Goal: Task Accomplishment & Management: Use online tool/utility

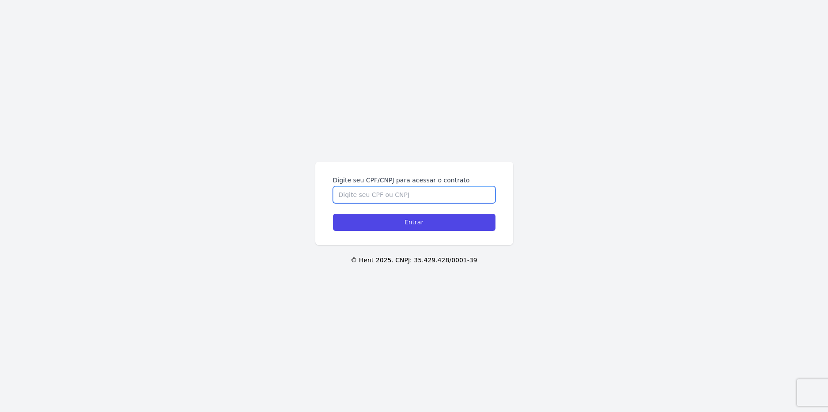
click at [389, 197] on input "Digite seu CPF/CNPJ para acessar o contrato" at bounding box center [414, 194] width 163 height 17
type input "46916301805"
click at [333, 214] on input "Entrar" at bounding box center [414, 222] width 163 height 17
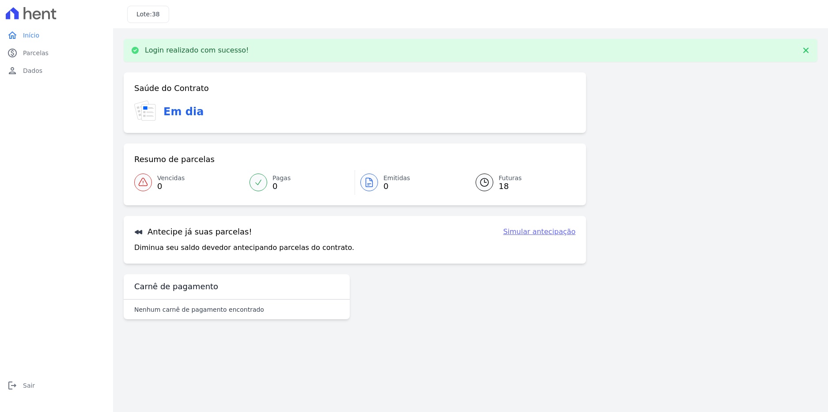
click at [542, 231] on link "Simular antecipação" at bounding box center [539, 232] width 72 height 11
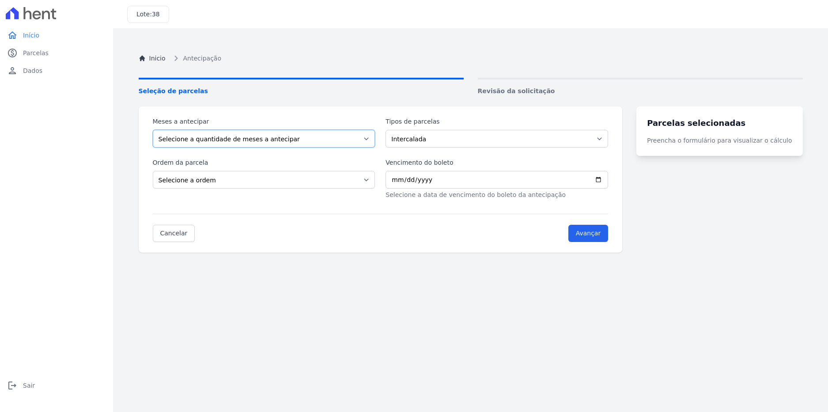
click at [286, 143] on select "Selecione a quantidade de meses a antecipar 1 2 3 4 5 6 7 8 9 10 11 12 13 14" at bounding box center [264, 139] width 223 height 18
select select "3"
click at [153, 130] on select "Selecione a quantidade de meses a antecipar 1 2 3 4 5 6 7 8 9 10 11 12 13 14" at bounding box center [264, 139] width 223 height 18
click at [417, 145] on select "Intercalada Outros Parcela Normal" at bounding box center [497, 139] width 223 height 18
select select "standard"
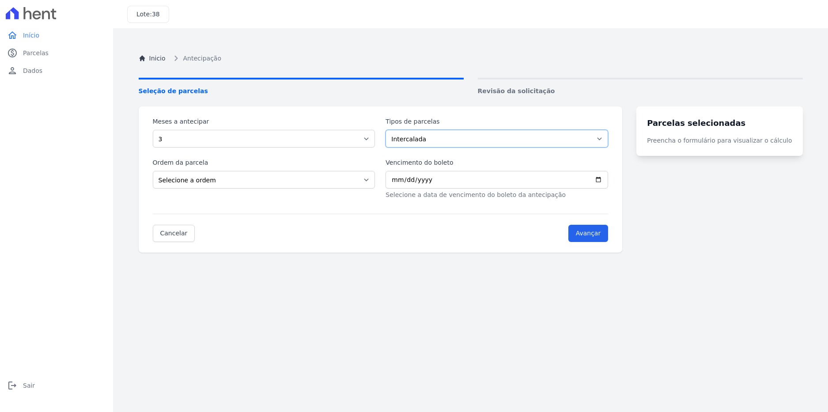
click at [391, 130] on select "Intercalada Outros Parcela Normal" at bounding box center [497, 139] width 223 height 18
drag, startPoint x: 428, startPoint y: 133, endPoint x: 427, endPoint y: 146, distance: 13.4
click at [428, 133] on select "Intercalada Outros Parcela Normal" at bounding box center [497, 139] width 223 height 18
click at [391, 130] on select "Intercalada Outros Parcela Normal" at bounding box center [497, 139] width 223 height 18
click at [339, 177] on select "Selecione a ordem Últimas parcelas Primeiras parcelas" at bounding box center [264, 180] width 223 height 18
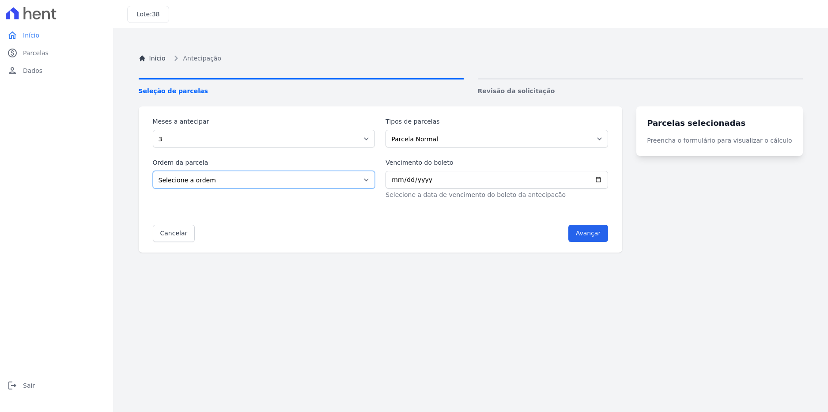
select select "ending"
click at [153, 171] on select "Selecione a ordem Últimas parcelas Primeiras parcelas" at bounding box center [264, 180] width 223 height 18
click at [403, 187] on input "Vencimento do boleto" at bounding box center [497, 180] width 223 height 18
drag, startPoint x: 497, startPoint y: 245, endPoint x: 519, endPoint y: 242, distance: 21.4
click at [499, 246] on div "Meses a antecipar Selecione a quantidade de meses a antecipar 1 2 3 4 5 6 7 8 9…" at bounding box center [381, 179] width 484 height 146
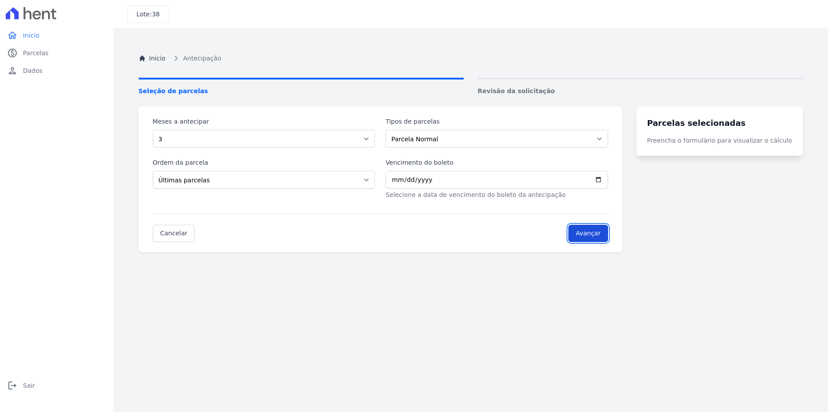
click at [609, 232] on input "Avançar" at bounding box center [588, 233] width 40 height 17
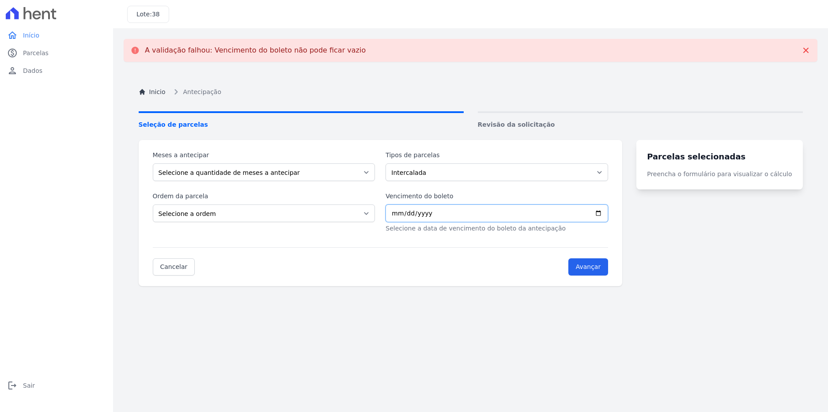
click at [608, 209] on input "Vencimento do boleto" at bounding box center [497, 214] width 223 height 18
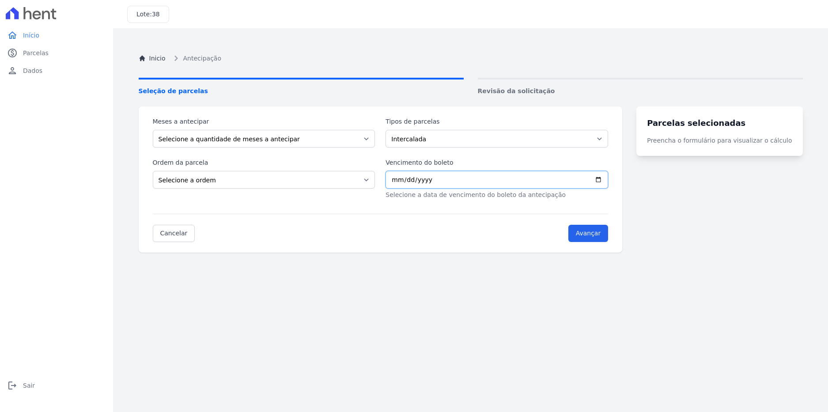
type input "[DATE]"
click at [292, 178] on select "Selecione a ordem Últimas parcelas Primeiras parcelas" at bounding box center [264, 180] width 223 height 18
select select "ending"
click at [153, 171] on select "Selecione a ordem Últimas parcelas Primeiras parcelas" at bounding box center [264, 180] width 223 height 18
click at [459, 139] on select "Intercalada Outros Parcela Normal" at bounding box center [497, 139] width 223 height 18
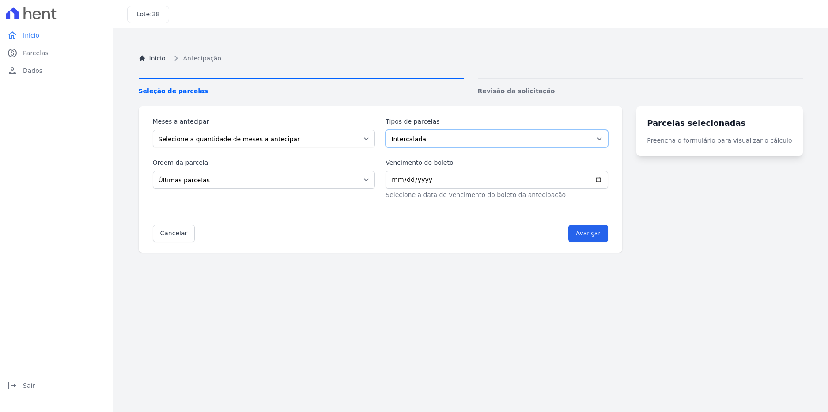
select select "standard"
click at [391, 130] on select "Intercalada Outros Parcela Normal" at bounding box center [497, 139] width 223 height 18
click at [303, 142] on select "Selecione a quantidade de meses a antecipar 1 2 3 4 5 6 7 8 9 10 11 12 13 14" at bounding box center [264, 139] width 223 height 18
select select "1"
click at [153, 130] on select "Selecione a quantidade de meses a antecipar 1 2 3 4 5 6 7 8 9 10 11 12 13 14" at bounding box center [264, 139] width 223 height 18
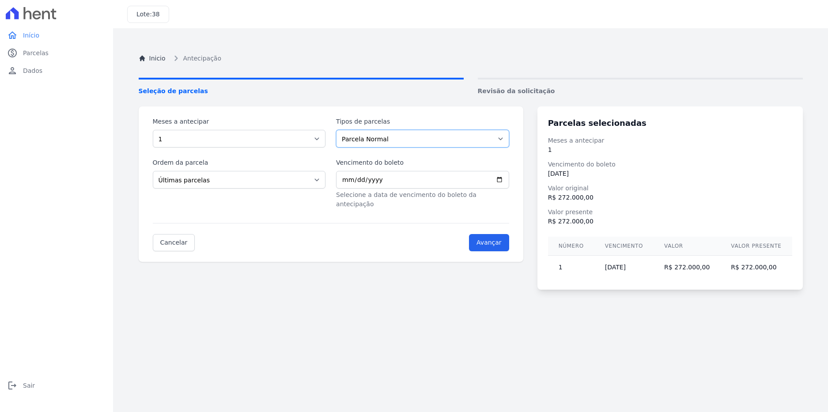
click at [474, 137] on select "Intercalada Outros Parcela Normal" at bounding box center [422, 139] width 173 height 18
click at [340, 130] on select "Intercalada Outros Parcela Normal" at bounding box center [422, 139] width 173 height 18
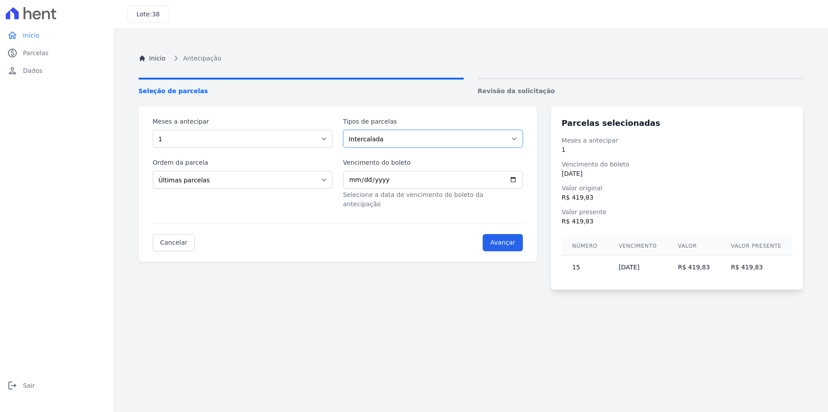
click at [434, 138] on select "Intercalada Outros Parcela Normal" at bounding box center [433, 139] width 180 height 18
select select "others"
click at [346, 130] on select "Intercalada Outros Parcela Normal" at bounding box center [433, 139] width 180 height 18
